Goal: Transaction & Acquisition: Download file/media

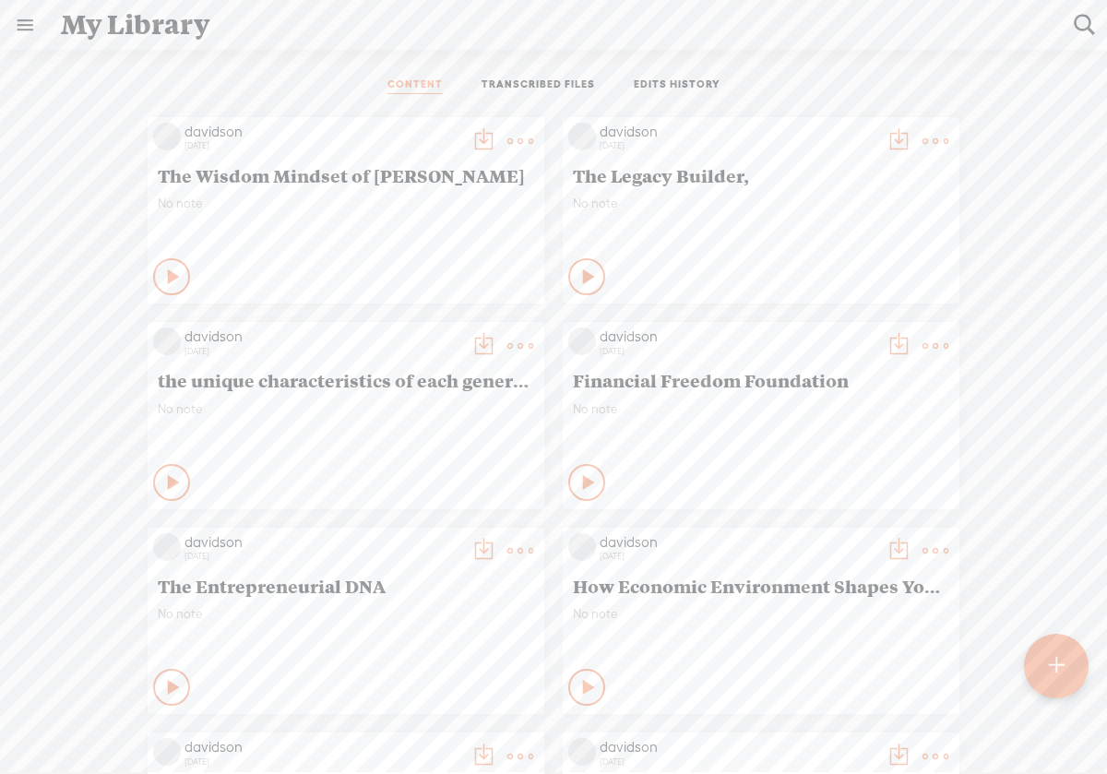
click at [588, 478] on icon at bounding box center [589, 482] width 18 height 18
click at [932, 350] on t at bounding box center [935, 346] width 26 height 26
click at [870, 526] on link "Download as..." at bounding box center [847, 535] width 184 height 42
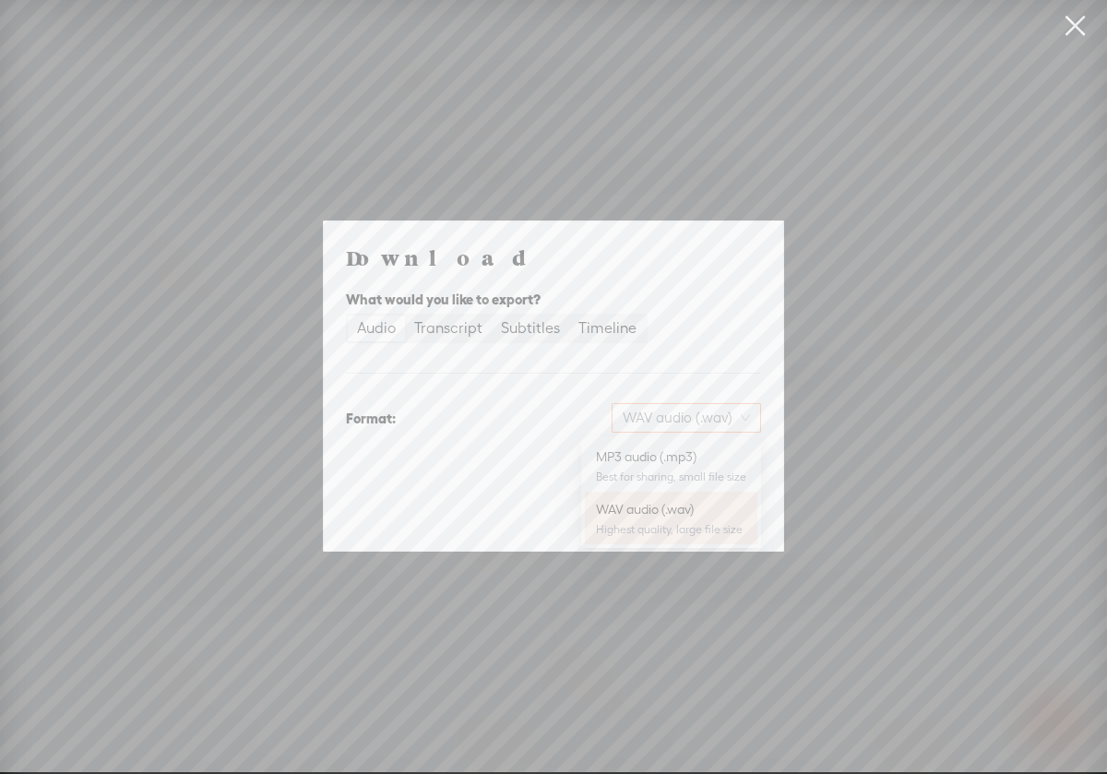
click at [746, 415] on span "WAV audio (.wav)" at bounding box center [686, 418] width 127 height 28
click at [702, 462] on div "MP3 audio (.mp3)" at bounding box center [671, 456] width 150 height 18
click at [724, 518] on span "Download" at bounding box center [714, 514] width 65 height 18
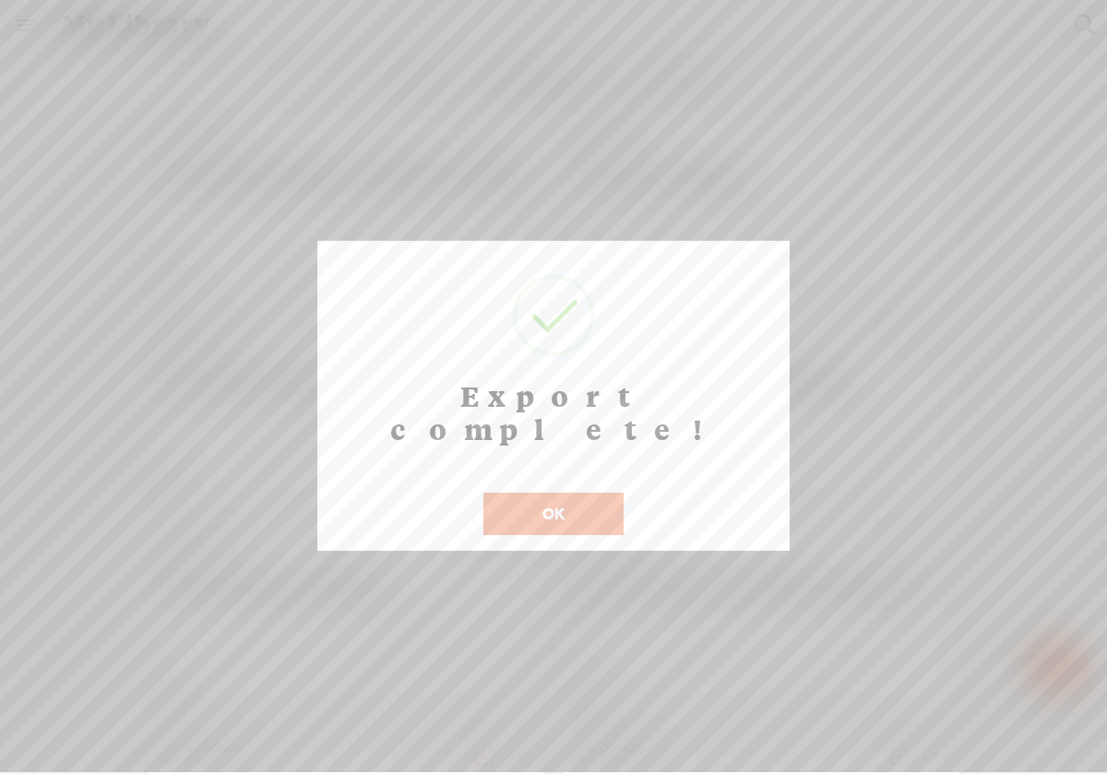
click at [572, 492] on button "OK" at bounding box center [553, 513] width 140 height 42
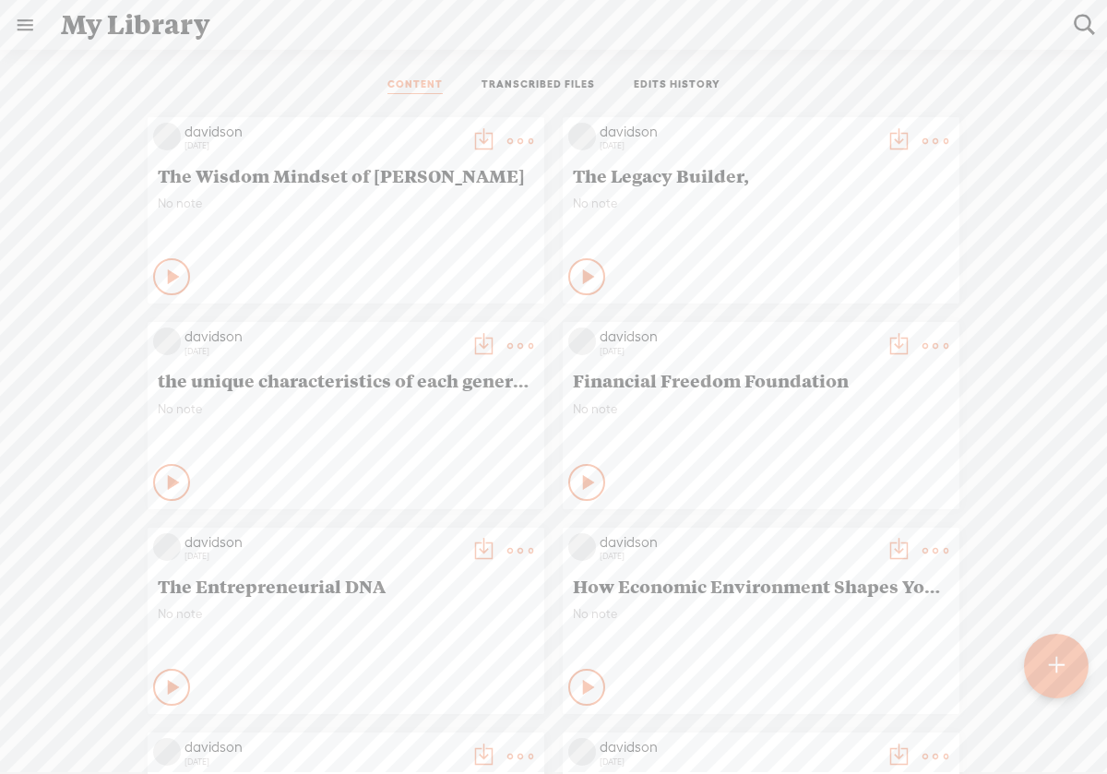
click at [925, 348] on t at bounding box center [935, 346] width 26 height 26
click at [827, 536] on link "Download as..." at bounding box center [847, 535] width 184 height 42
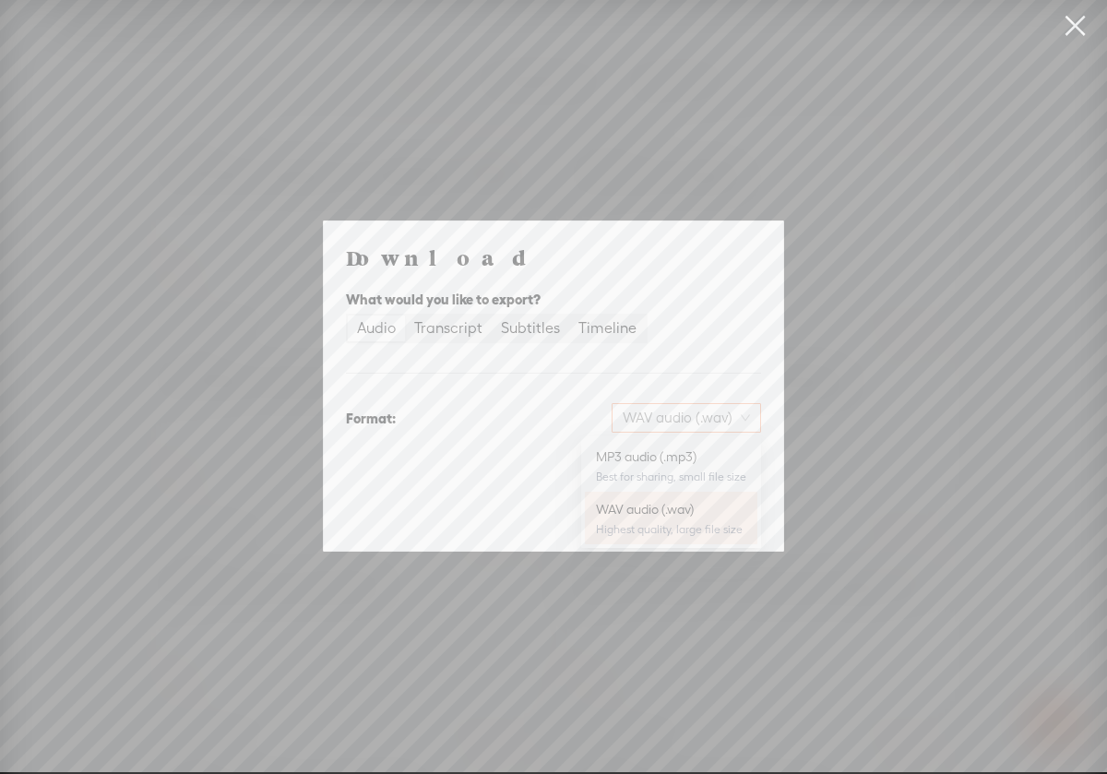
click at [753, 423] on div "WAV audio (.wav)" at bounding box center [685, 418] width 149 height 30
click at [732, 458] on div "MP3 audio (.mp3)" at bounding box center [671, 456] width 150 height 18
click at [745, 423] on span "MP3 audio (.mp3)" at bounding box center [685, 418] width 129 height 28
click at [730, 508] on span "Download" at bounding box center [714, 514] width 65 height 18
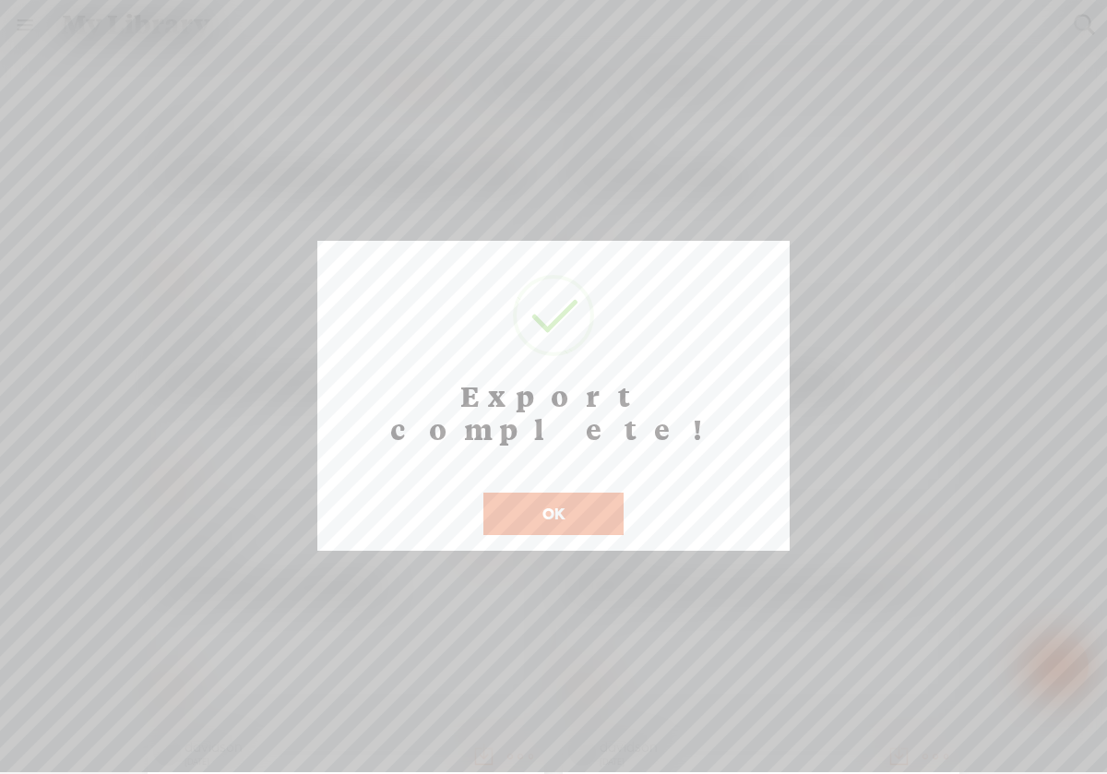
click at [529, 492] on button "OK" at bounding box center [553, 513] width 140 height 42
